Goal: Information Seeking & Learning: Learn about a topic

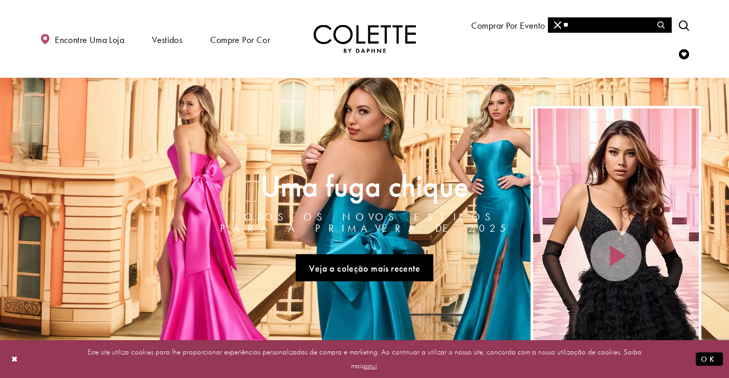
click at [577, 26] on input "**" at bounding box center [609, 24] width 123 height 15
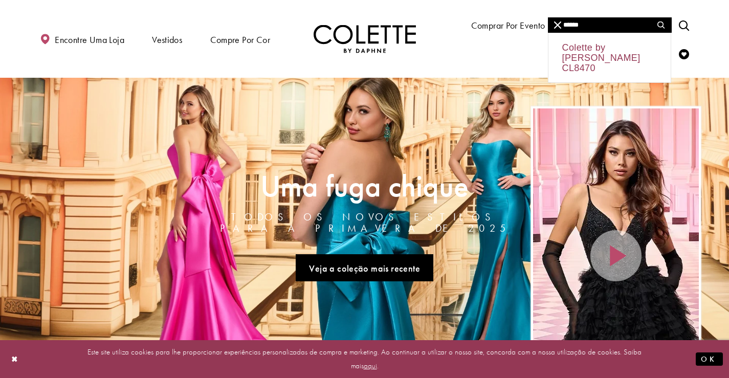
click at [605, 50] on div "Colette by Daphne CL8470" at bounding box center [609, 57] width 122 height 49
type input "**********"
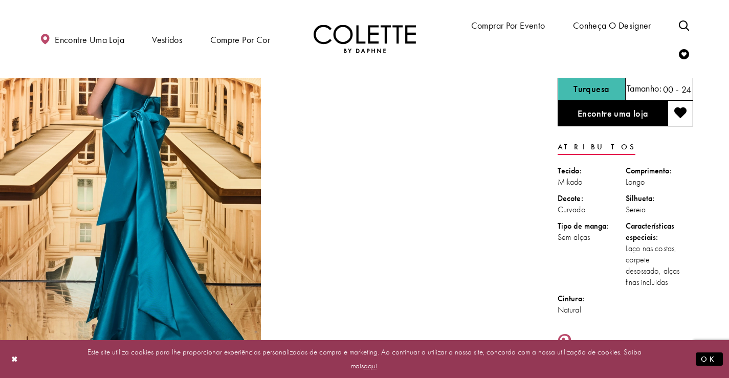
scroll to position [51, 0]
